Goal: Task Accomplishment & Management: Manage account settings

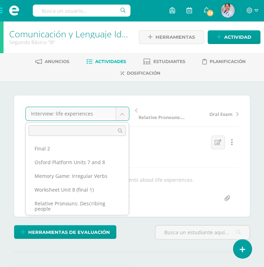
scroll to position [14, 0]
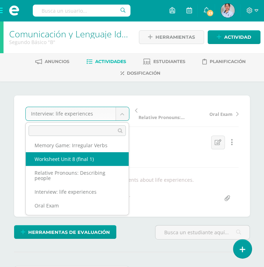
scroll to position [44, 0]
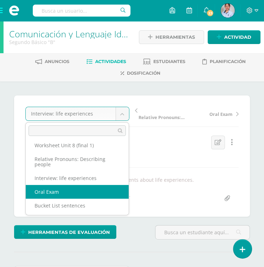
select select "/dashboard/teacher/grade-activity/129277/"
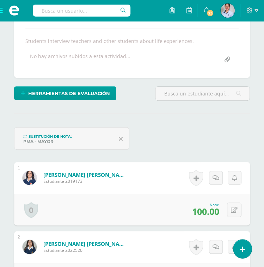
scroll to position [140, 0]
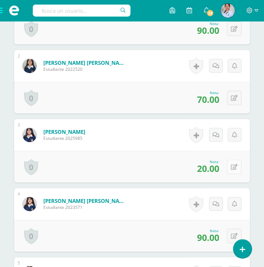
scroll to position [292, 0]
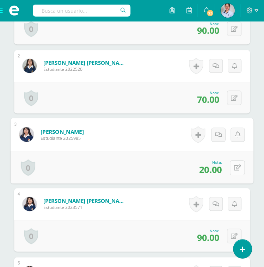
click at [236, 163] on button at bounding box center [237, 167] width 15 height 15
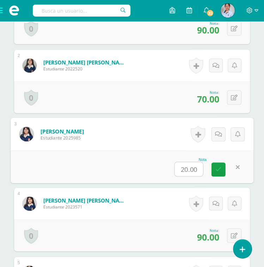
scroll to position [293, 0]
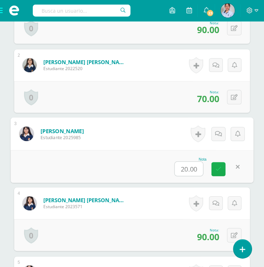
click at [223, 170] on link at bounding box center [219, 169] width 14 height 14
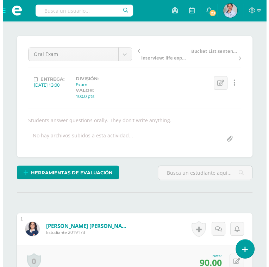
scroll to position [64, 0]
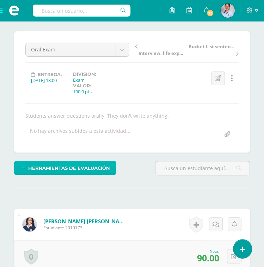
click at [63, 170] on span "Herramientas de evaluación" at bounding box center [69, 168] width 82 height 13
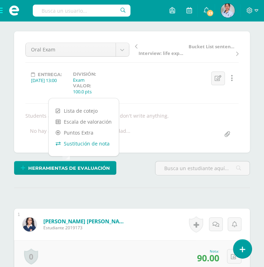
click at [80, 146] on link "Sustitución de nota" at bounding box center [84, 143] width 70 height 11
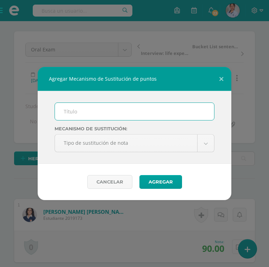
click at [79, 109] on input "text" at bounding box center [134, 111] width 159 height 17
type input "PMA"
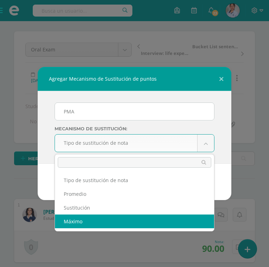
select select "maximum"
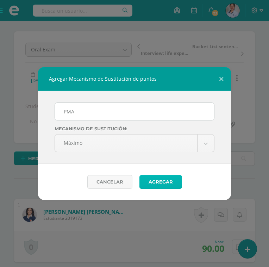
click at [162, 181] on button "Agregar" at bounding box center [161, 182] width 43 height 14
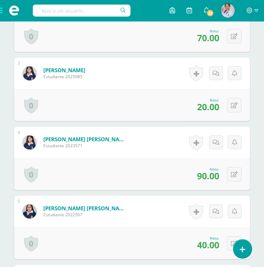
scroll to position [381, 0]
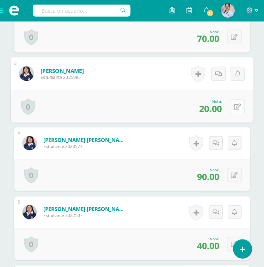
click at [233, 105] on button at bounding box center [237, 106] width 15 height 15
type input "40"
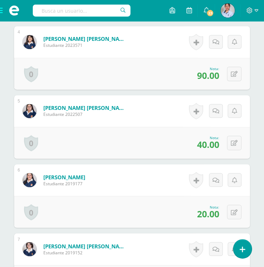
scroll to position [502, 0]
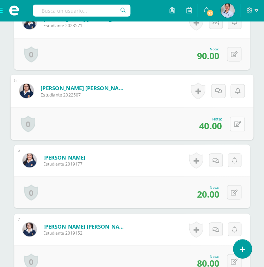
click at [237, 123] on button at bounding box center [237, 123] width 15 height 15
type input "60"
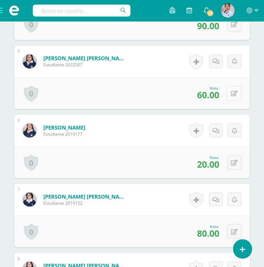
scroll to position [535, 0]
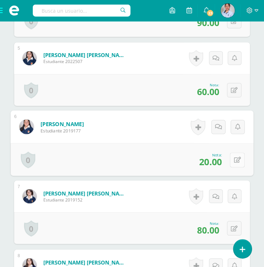
click at [235, 159] on icon at bounding box center [237, 160] width 7 height 6
type input "6"
type input "30"
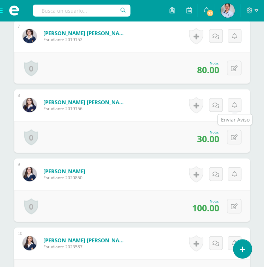
scroll to position [697, 0]
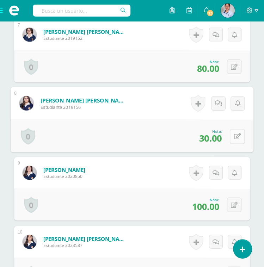
click at [235, 134] on icon at bounding box center [237, 137] width 7 height 6
type input "50"
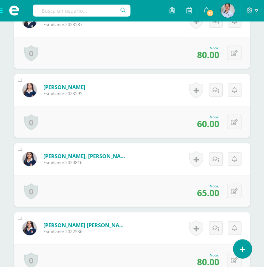
scroll to position [930, 0]
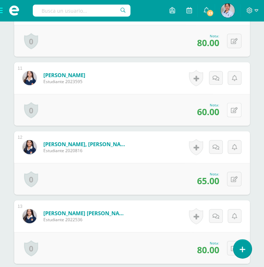
click at [235, 111] on icon at bounding box center [234, 111] width 7 height 6
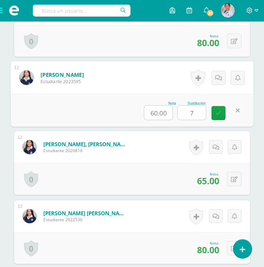
type input "70"
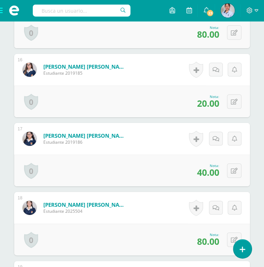
scroll to position [1284, 0]
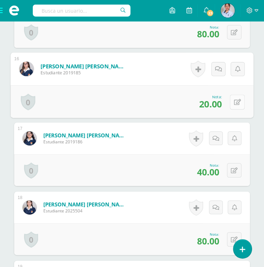
click at [234, 103] on button at bounding box center [237, 101] width 15 height 15
type input "30"
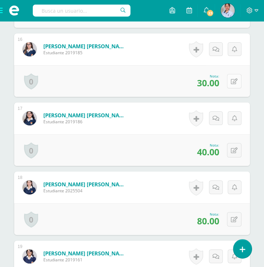
scroll to position [1320, 0]
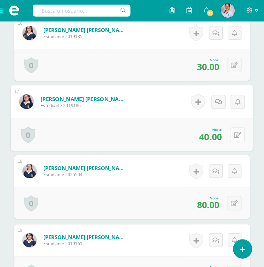
click at [238, 136] on button at bounding box center [237, 134] width 15 height 15
type input "50"
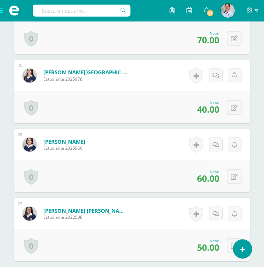
scroll to position [1902, 0]
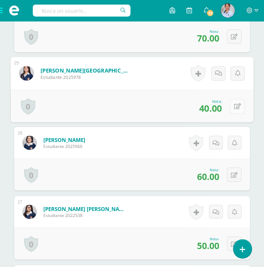
click at [231, 102] on button at bounding box center [237, 106] width 15 height 15
type input "60"
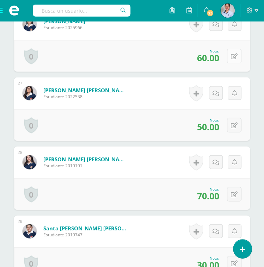
scroll to position [2020, 0]
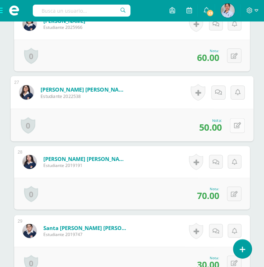
click at [236, 123] on icon at bounding box center [237, 126] width 7 height 6
type input "70"
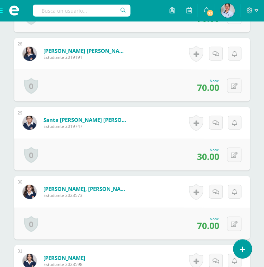
scroll to position [2129, 0]
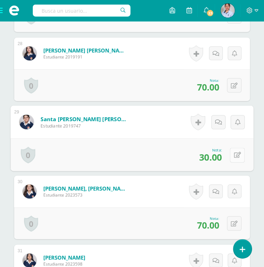
click at [237, 154] on button at bounding box center [237, 155] width 15 height 15
click at [167, 154] on input "30.00" at bounding box center [158, 157] width 28 height 14
type input "3"
type input "70"
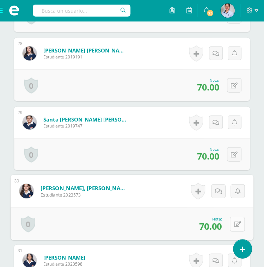
click at [236, 221] on icon at bounding box center [237, 224] width 7 height 6
click at [166, 224] on input "70.00" at bounding box center [158, 226] width 28 height 14
type input "7"
type input "30"
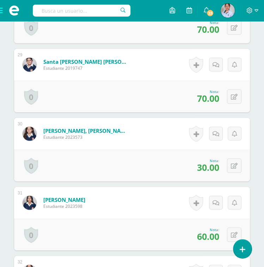
scroll to position [2187, 0]
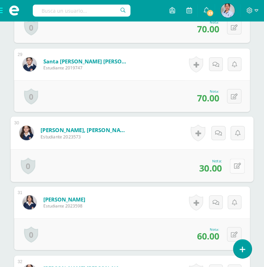
click at [235, 165] on icon at bounding box center [237, 166] width 7 height 6
type input "70"
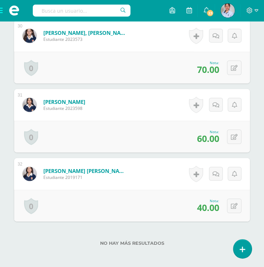
scroll to position [2320, 0]
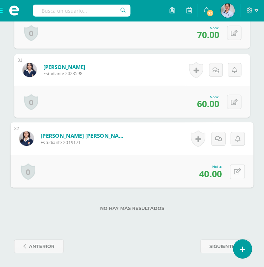
click at [234, 170] on icon at bounding box center [237, 172] width 7 height 6
type input "70"
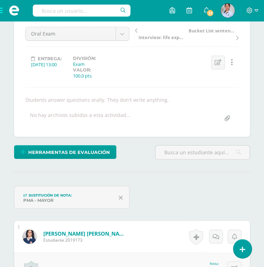
scroll to position [0, 0]
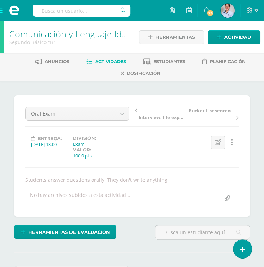
click at [109, 60] on span "Actividades" at bounding box center [110, 61] width 31 height 5
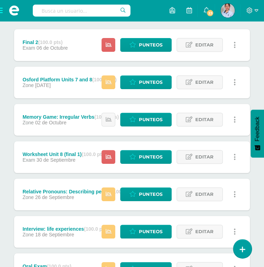
scroll to position [228, 0]
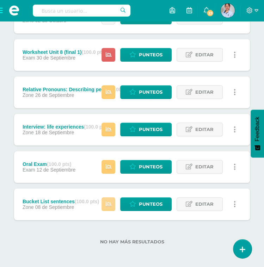
click at [107, 206] on icon at bounding box center [108, 204] width 6 height 6
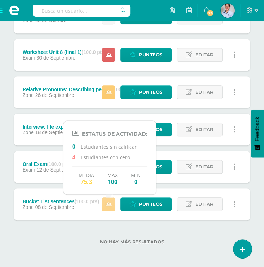
click at [107, 206] on icon at bounding box center [108, 204] width 6 height 6
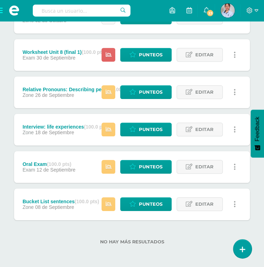
click at [91, 229] on div "No hay más resultados" at bounding box center [132, 236] width 236 height 33
click at [109, 167] on icon at bounding box center [108, 167] width 6 height 6
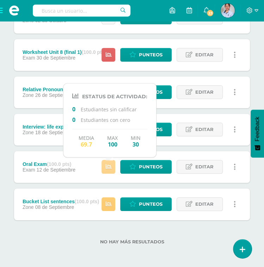
click at [109, 167] on icon at bounding box center [108, 167] width 6 height 6
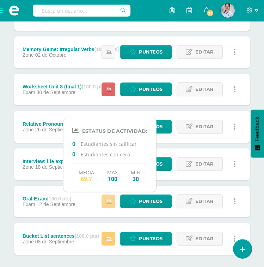
scroll to position [180, 0]
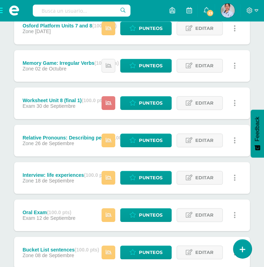
click at [111, 103] on icon at bounding box center [108, 103] width 6 height 6
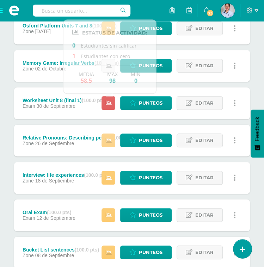
click at [110, 142] on icon at bounding box center [108, 140] width 6 height 6
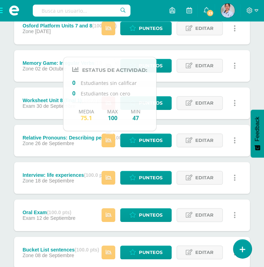
click at [109, 186] on div "Estatus de Actividad: 0 Estudiantes sin calificar 0 Estudiantes con cero Media …" at bounding box center [170, 178] width 159 height 32
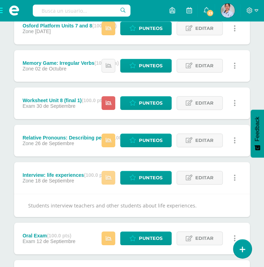
click at [110, 179] on icon at bounding box center [108, 178] width 6 height 6
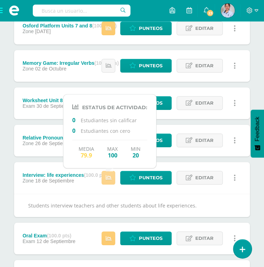
click at [110, 179] on icon at bounding box center [108, 178] width 6 height 6
click at [101, 180] on div "Punteos Editar Historial de actividad Eliminar Historial de actividad ¿Estás se…" at bounding box center [170, 178] width 159 height 32
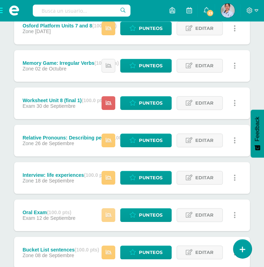
click at [109, 215] on icon at bounding box center [108, 215] width 6 height 6
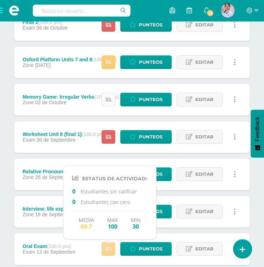
scroll to position [145, 0]
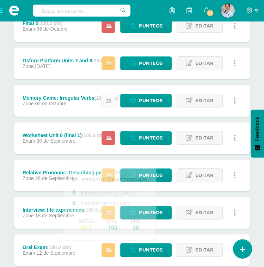
click at [109, 100] on icon at bounding box center [108, 101] width 6 height 6
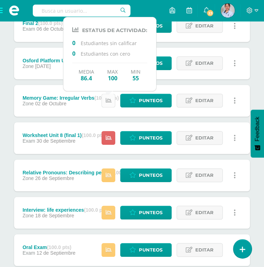
click at [109, 100] on icon at bounding box center [108, 101] width 6 height 6
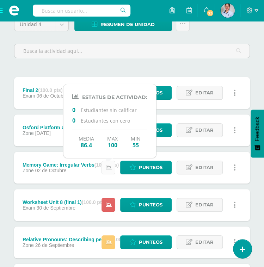
scroll to position [78, 0]
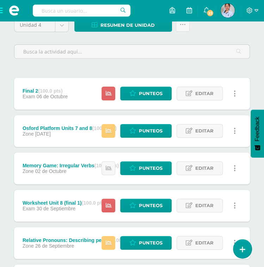
click at [70, 71] on div "Unidad 4 Unidad 1 Unidad 2 Unidad 3 Unidad 4 Resumen de unidad Descargar como H…" at bounding box center [131, 211] width 241 height 386
click at [109, 129] on icon at bounding box center [108, 131] width 6 height 6
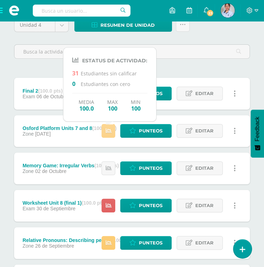
click at [109, 129] on icon at bounding box center [108, 131] width 6 height 6
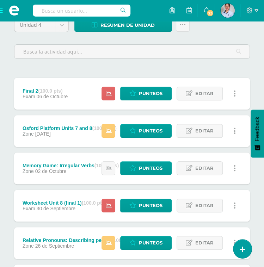
click at [48, 69] on div "Unidad 4 Unidad 1 Unidad 2 Unidad 3 Unidad 4 Resumen de unidad Descargar como H…" at bounding box center [131, 211] width 241 height 386
click at [110, 92] on icon at bounding box center [108, 94] width 6 height 6
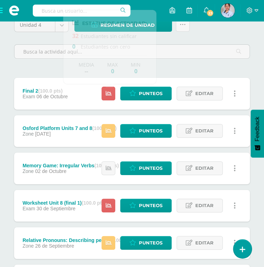
click at [45, 63] on div at bounding box center [131, 51] width 241 height 27
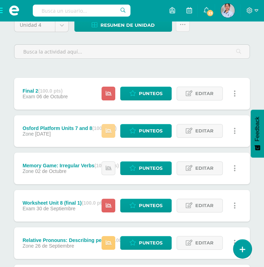
click at [107, 132] on icon at bounding box center [108, 131] width 6 height 6
click at [47, 71] on div "Unidad 4 Unidad 1 Unidad 2 Unidad 3 Unidad 4 Resumen de unidad Descargar como H…" at bounding box center [131, 211] width 241 height 386
click at [110, 172] on link at bounding box center [109, 168] width 14 height 14
click at [45, 72] on div "Unidad 4 Unidad 1 Unidad 2 Unidad 3 Unidad 4 Resumen de unidad Descargar como H…" at bounding box center [131, 211] width 241 height 386
click at [109, 203] on icon at bounding box center [108, 206] width 6 height 6
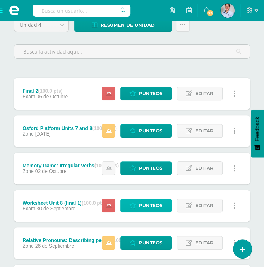
click at [149, 206] on span "Punteos" at bounding box center [151, 205] width 24 height 13
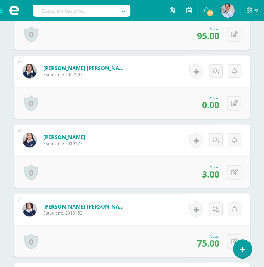
scroll to position [502, 0]
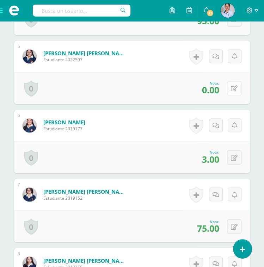
click at [234, 87] on icon at bounding box center [234, 89] width 7 height 6
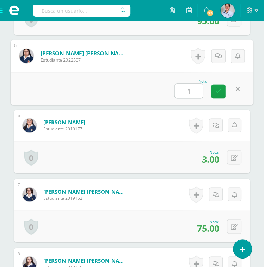
type input "13"
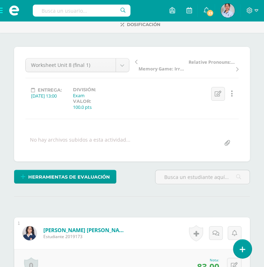
scroll to position [0, 0]
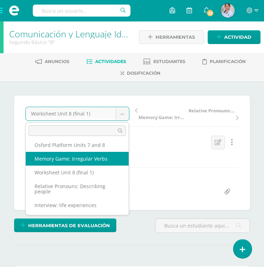
scroll to position [17, 0]
select select "/dashboard/teacher/grade-activity/129275/"
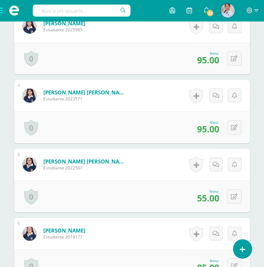
scroll to position [401, 0]
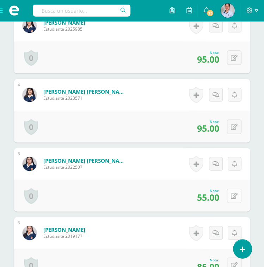
click at [236, 197] on icon at bounding box center [234, 196] width 7 height 6
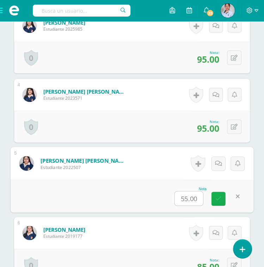
click at [219, 198] on icon at bounding box center [218, 199] width 6 height 6
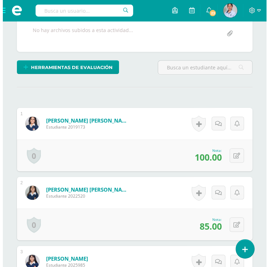
scroll to position [165, 0]
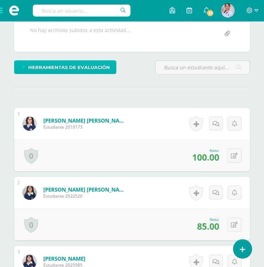
click at [47, 67] on span "Herramientas de evaluación" at bounding box center [69, 67] width 82 height 13
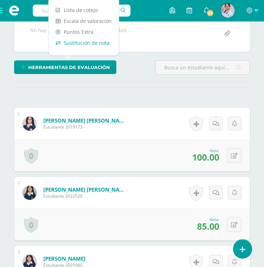
click at [75, 41] on link "Sustitución de nota" at bounding box center [84, 42] width 70 height 11
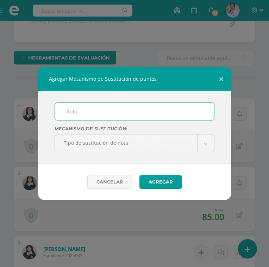
click at [119, 114] on input "text" at bounding box center [134, 111] width 159 height 17
type input "E"
click at [96, 112] on input "E" at bounding box center [134, 111] width 159 height 17
click at [96, 112] on input "text" at bounding box center [134, 111] width 159 height 17
type input "PMA"
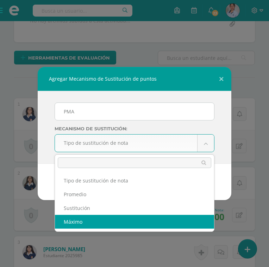
select select "maximum"
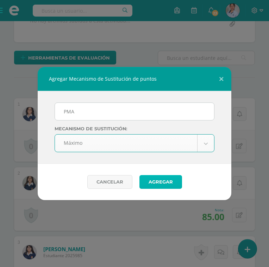
click at [161, 184] on button "Agregar" at bounding box center [161, 182] width 43 height 14
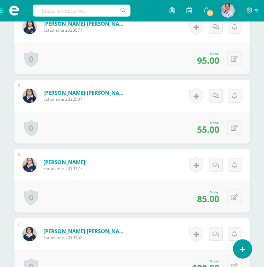
scroll to position [498, 0]
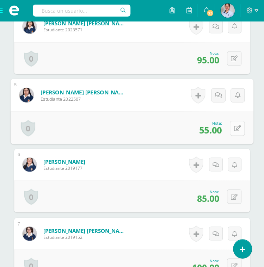
click at [236, 127] on icon at bounding box center [237, 128] width 7 height 6
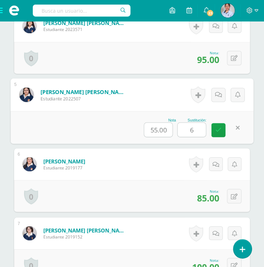
type input "60"
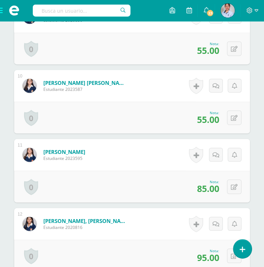
scroll to position [857, 0]
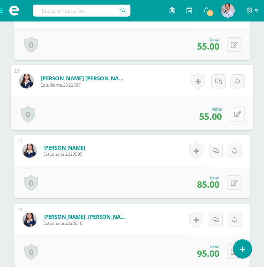
click at [232, 115] on button at bounding box center [237, 114] width 15 height 15
type input "70"
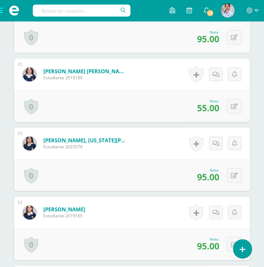
scroll to position [1700, 0]
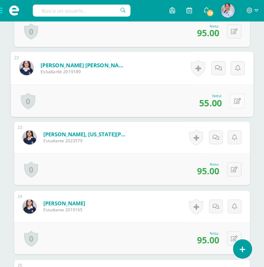
click at [231, 99] on button at bounding box center [237, 100] width 15 height 15
type input "70"
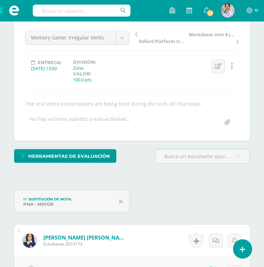
scroll to position [0, 0]
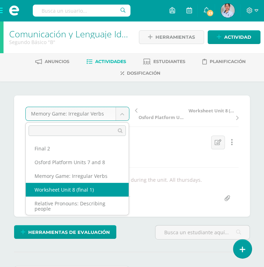
scroll to position [1, 0]
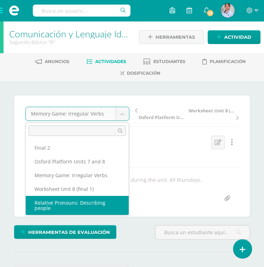
select select "/dashboard/teacher/grade-activity/129281/"
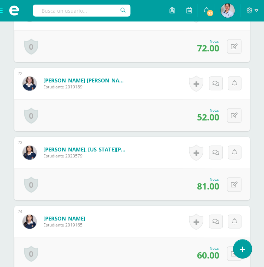
scroll to position [1688, 0]
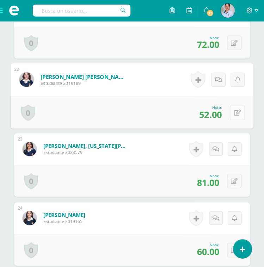
click at [232, 108] on button at bounding box center [237, 112] width 15 height 15
click at [219, 113] on icon at bounding box center [218, 115] width 6 height 6
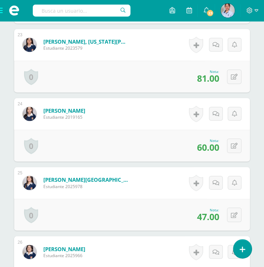
scroll to position [1792, 0]
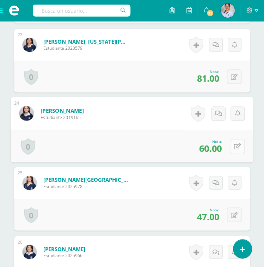
click at [230, 143] on button at bounding box center [237, 146] width 15 height 15
type input "70"
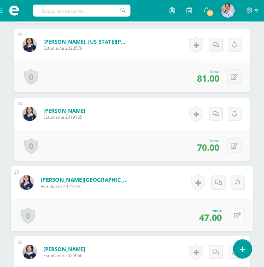
click at [232, 216] on button at bounding box center [237, 215] width 15 height 15
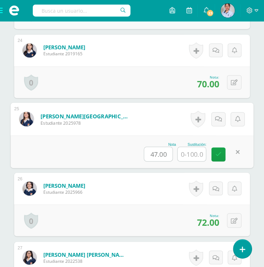
scroll to position [1858, 0]
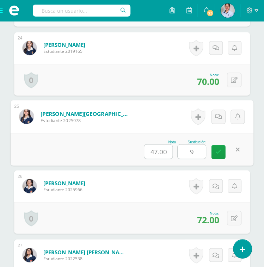
type input "95"
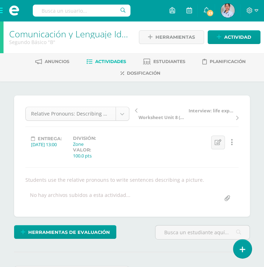
scroll to position [1, 0]
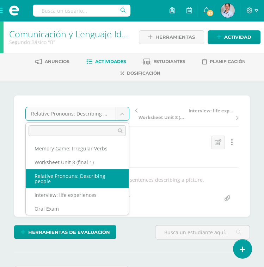
scroll to position [37, 0]
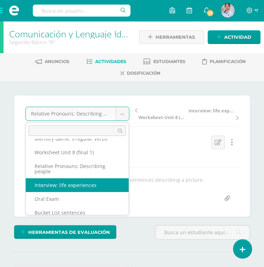
select select "/dashboard/teacher/grade-activity/129278/"
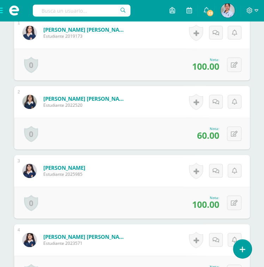
scroll to position [286, 0]
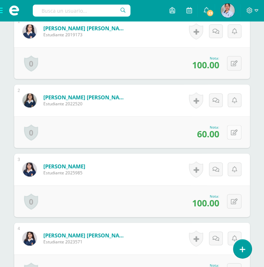
click at [237, 133] on icon at bounding box center [234, 133] width 7 height 6
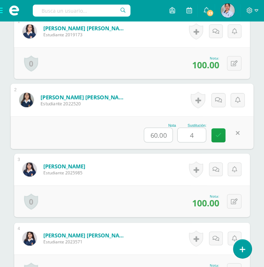
scroll to position [286, 0]
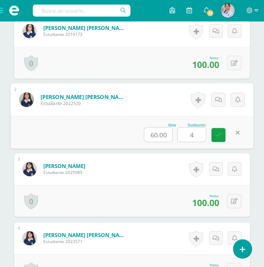
type input "40"
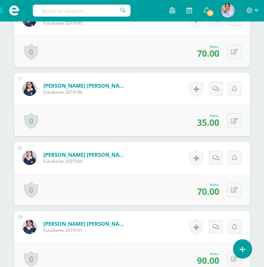
scroll to position [1338, 0]
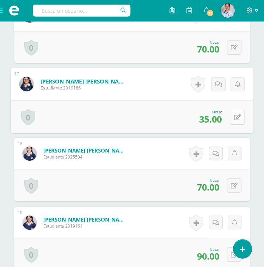
click at [234, 115] on icon at bounding box center [237, 117] width 7 height 6
click at [218, 123] on link at bounding box center [219, 119] width 14 height 14
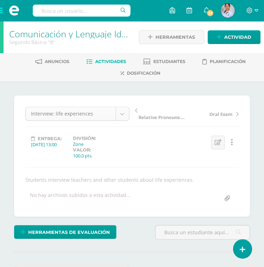
scroll to position [14, 0]
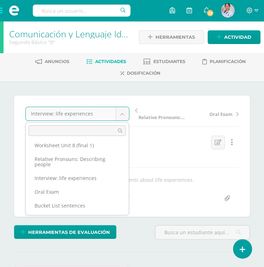
scroll to position [44, 0]
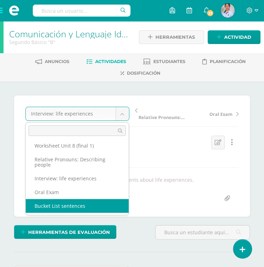
select select "/dashboard/teacher/grade-activity/129273/"
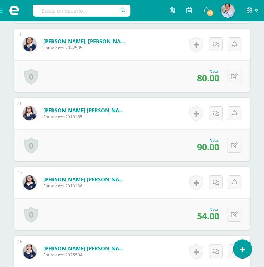
scroll to position [1251, 0]
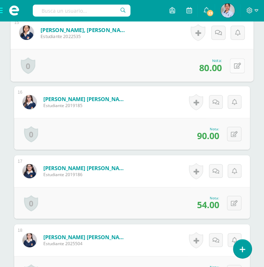
click at [235, 60] on button at bounding box center [237, 65] width 15 height 15
click at [221, 67] on icon at bounding box center [218, 68] width 6 height 6
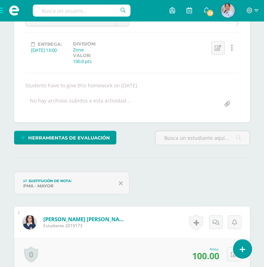
scroll to position [0, 0]
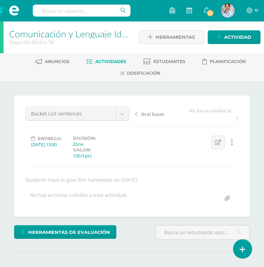
click at [110, 61] on span "Actividades" at bounding box center [110, 61] width 31 height 5
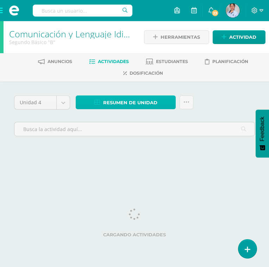
click at [130, 103] on span "Resumen de unidad" at bounding box center [130, 102] width 54 height 13
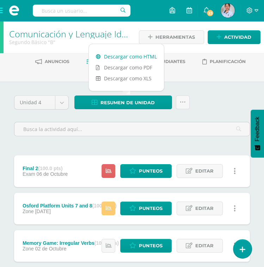
click at [138, 55] on link "Descargar como HTML" at bounding box center [126, 56] width 75 height 11
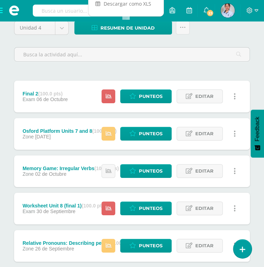
scroll to position [76, 0]
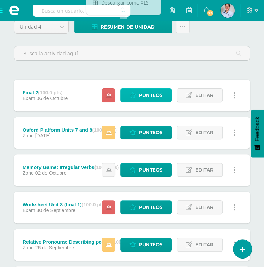
click at [137, 92] on link "Punteos" at bounding box center [145, 95] width 51 height 14
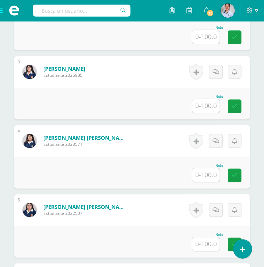
scroll to position [355, 0]
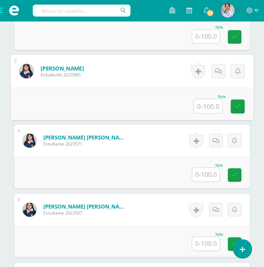
click at [207, 99] on input "text" at bounding box center [208, 106] width 28 height 14
type input "42"
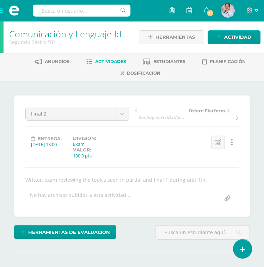
scroll to position [0, 0]
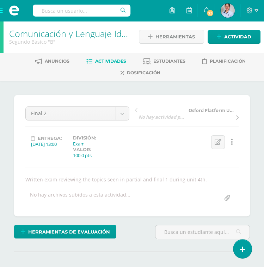
click at [106, 61] on span "Actividades" at bounding box center [110, 61] width 31 height 5
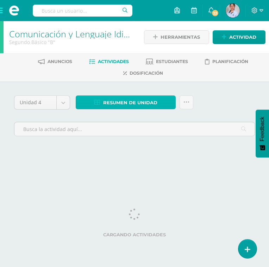
click at [134, 99] on span "Resumen de unidad" at bounding box center [130, 102] width 54 height 13
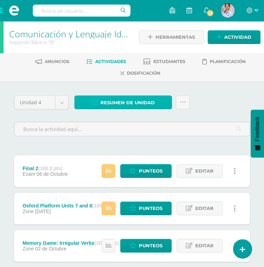
click at [142, 101] on span "Resumen de unidad" at bounding box center [127, 102] width 54 height 13
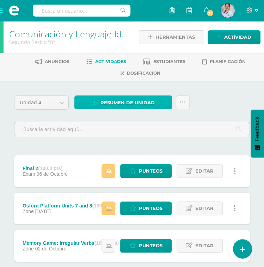
click at [131, 103] on span "Resumen de unidad" at bounding box center [127, 102] width 54 height 13
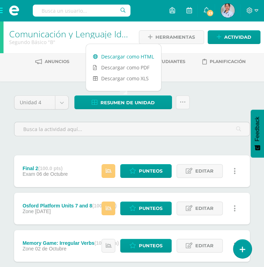
click at [134, 56] on link "Descargar como HTML" at bounding box center [123, 56] width 75 height 11
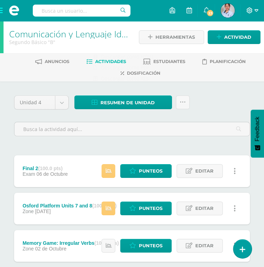
click at [252, 11] on icon at bounding box center [250, 10] width 6 height 6
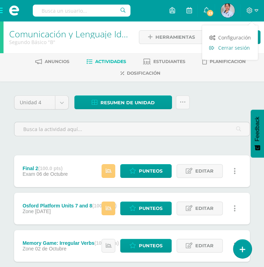
click at [229, 47] on span "Cerrar sesión" at bounding box center [234, 47] width 32 height 7
